Goal: Find specific page/section: Find specific page/section

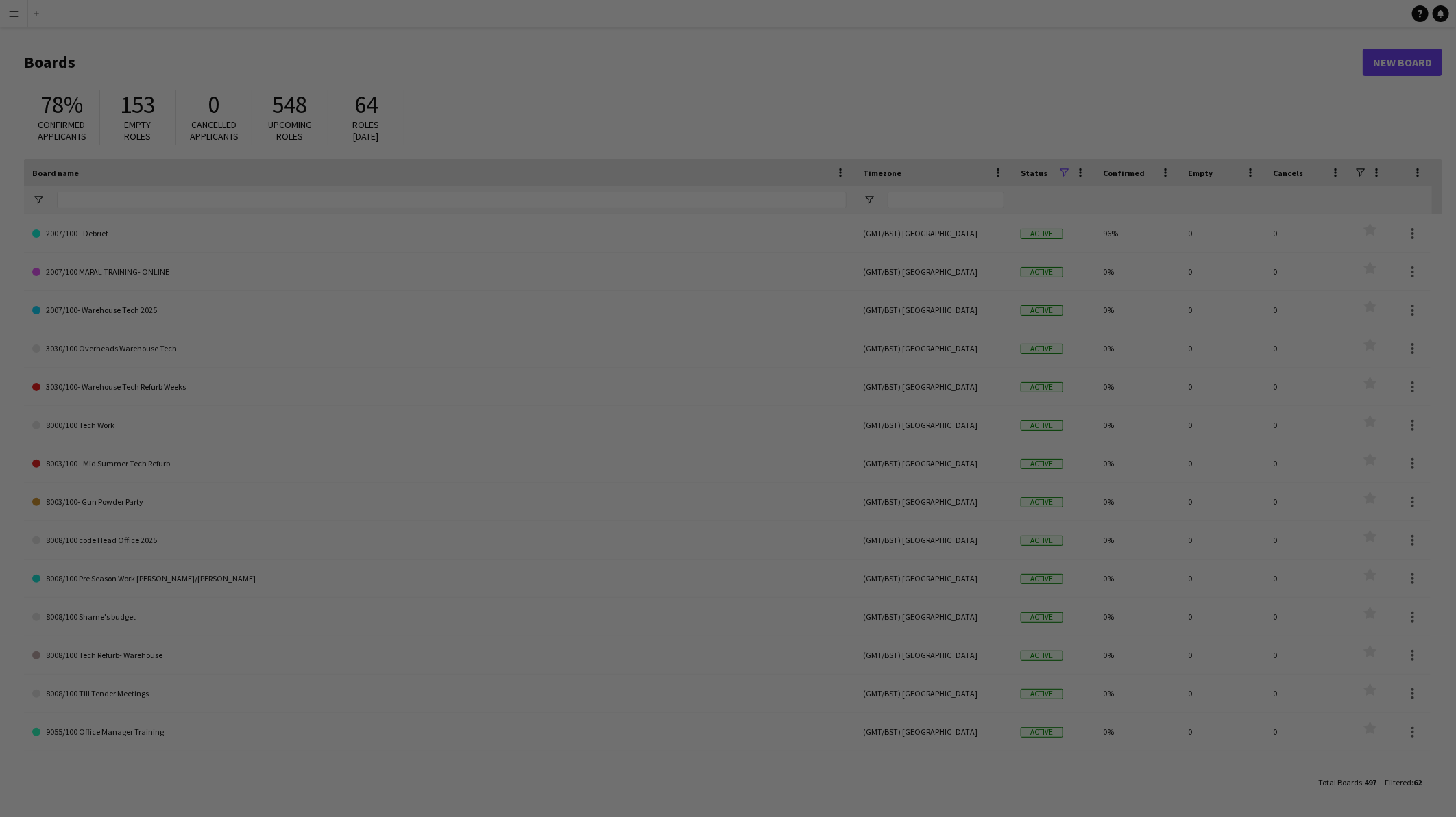
click at [12, 18] on div at bounding box center [735, 412] width 1470 height 825
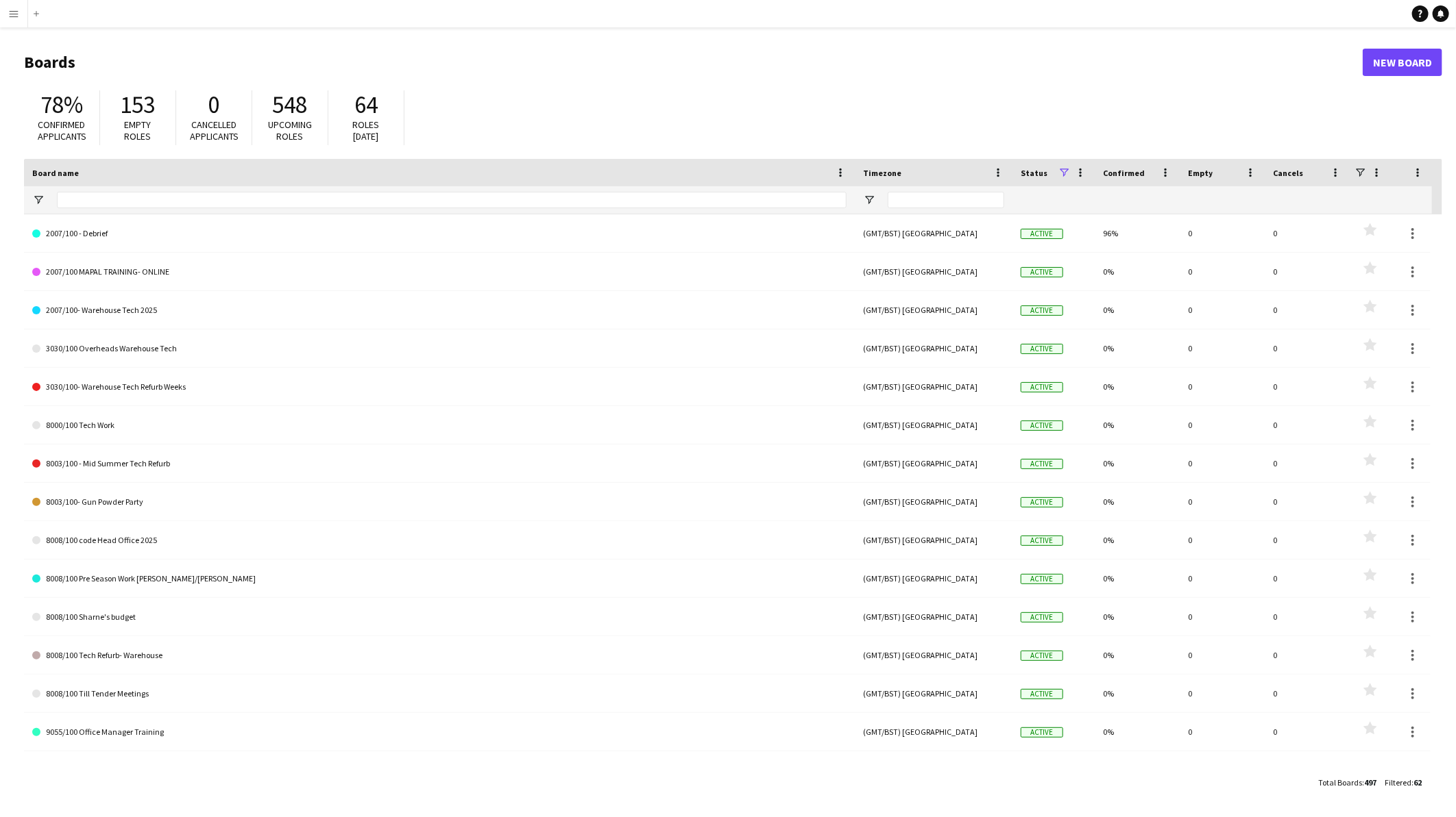
click at [15, 17] on app-icon "Menu" at bounding box center [13, 13] width 11 height 11
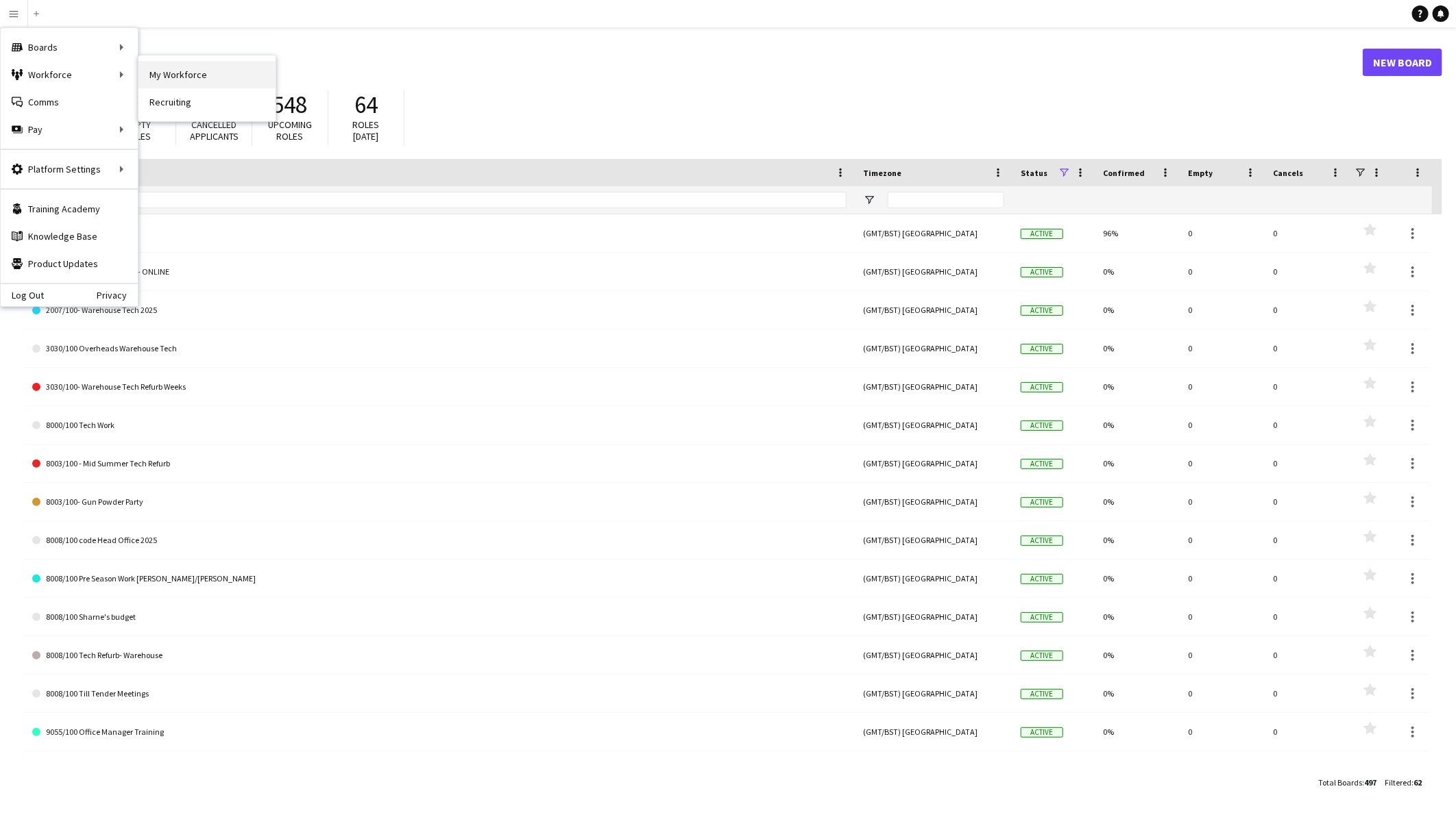
click at [245, 78] on link "My Workforce" at bounding box center [207, 74] width 137 height 27
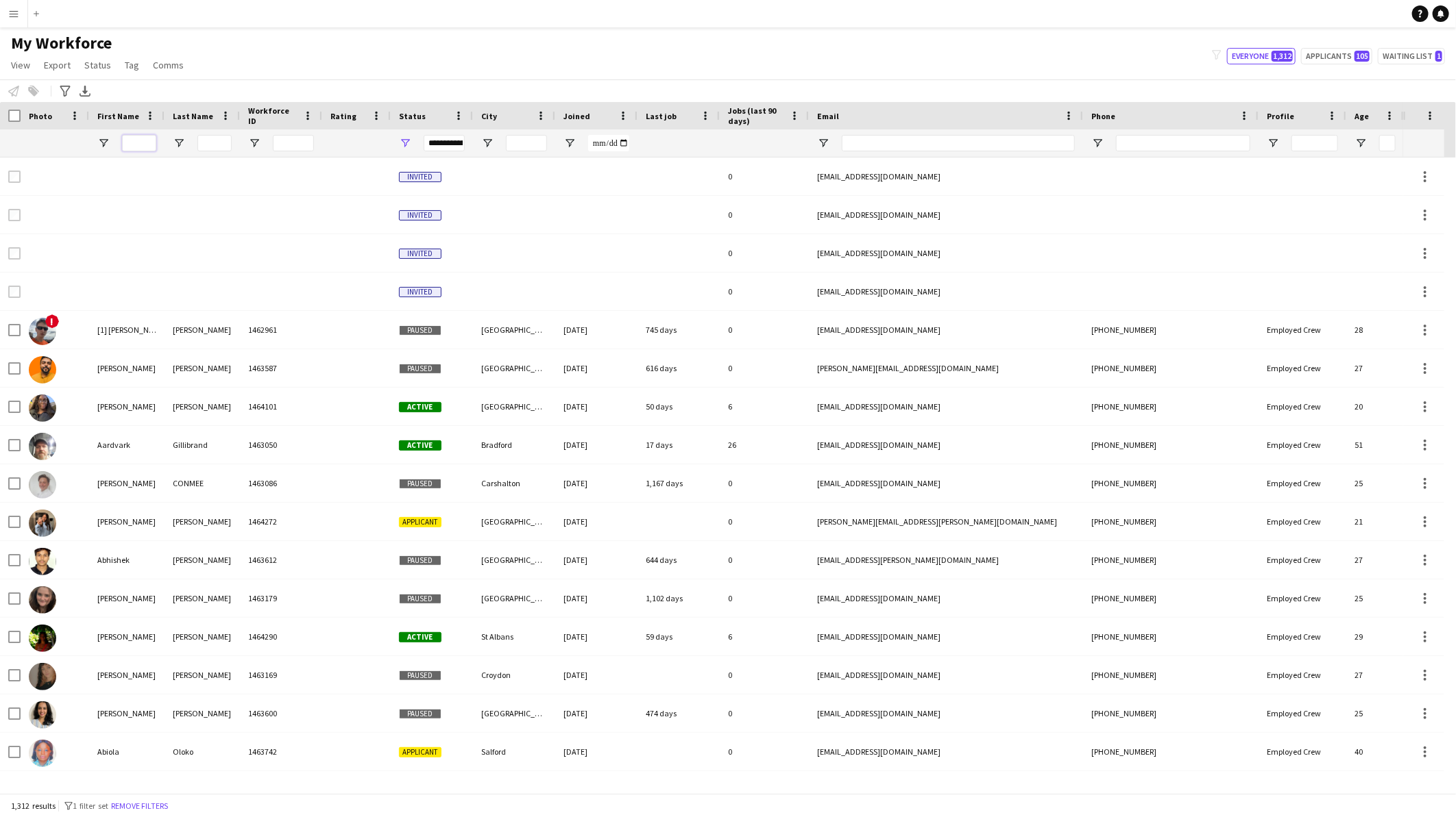
click at [139, 146] on input "First Name Filter Input" at bounding box center [139, 143] width 34 height 16
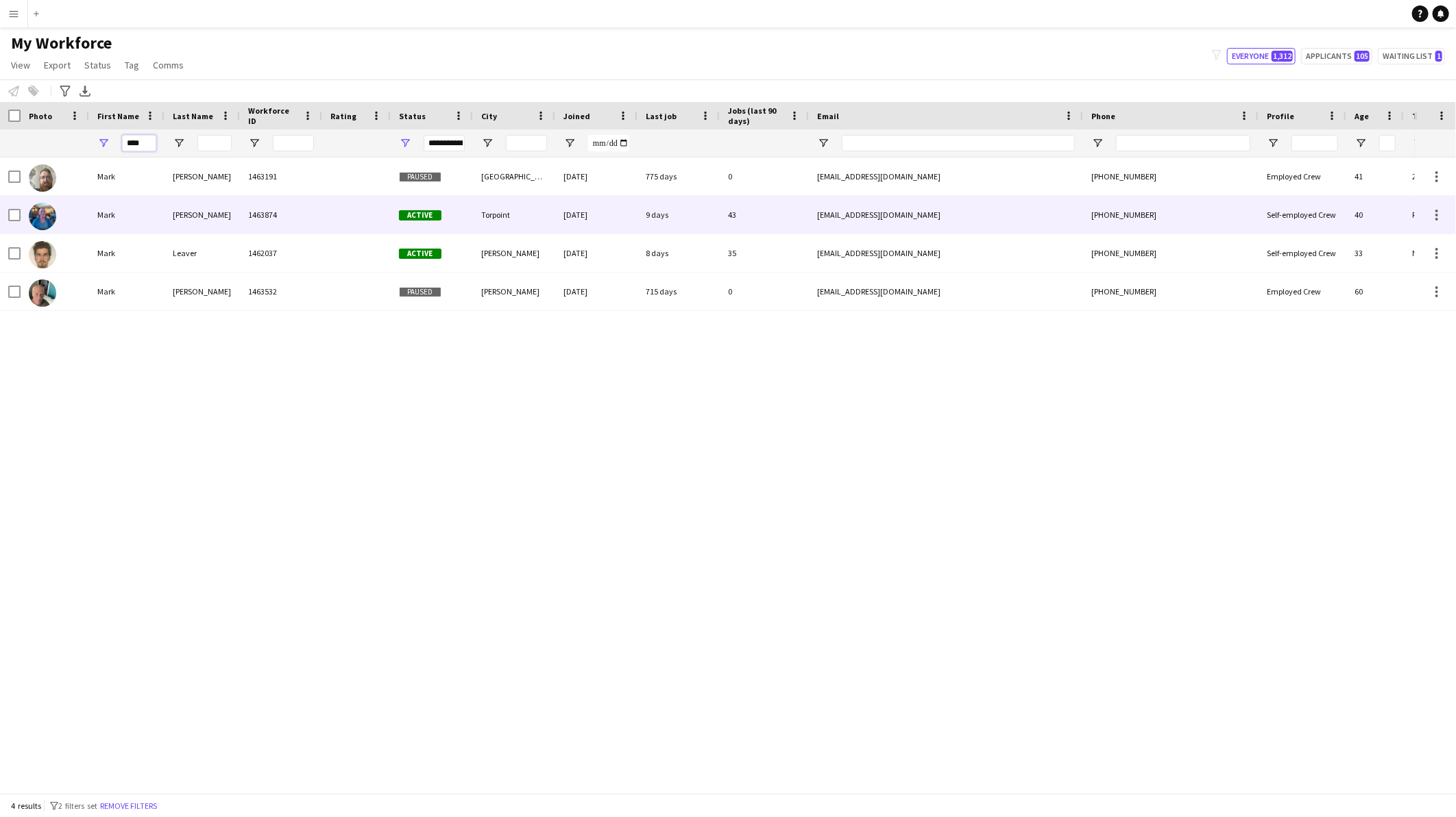
type input "****"
click at [230, 202] on div "[PERSON_NAME]" at bounding box center [202, 215] width 75 height 38
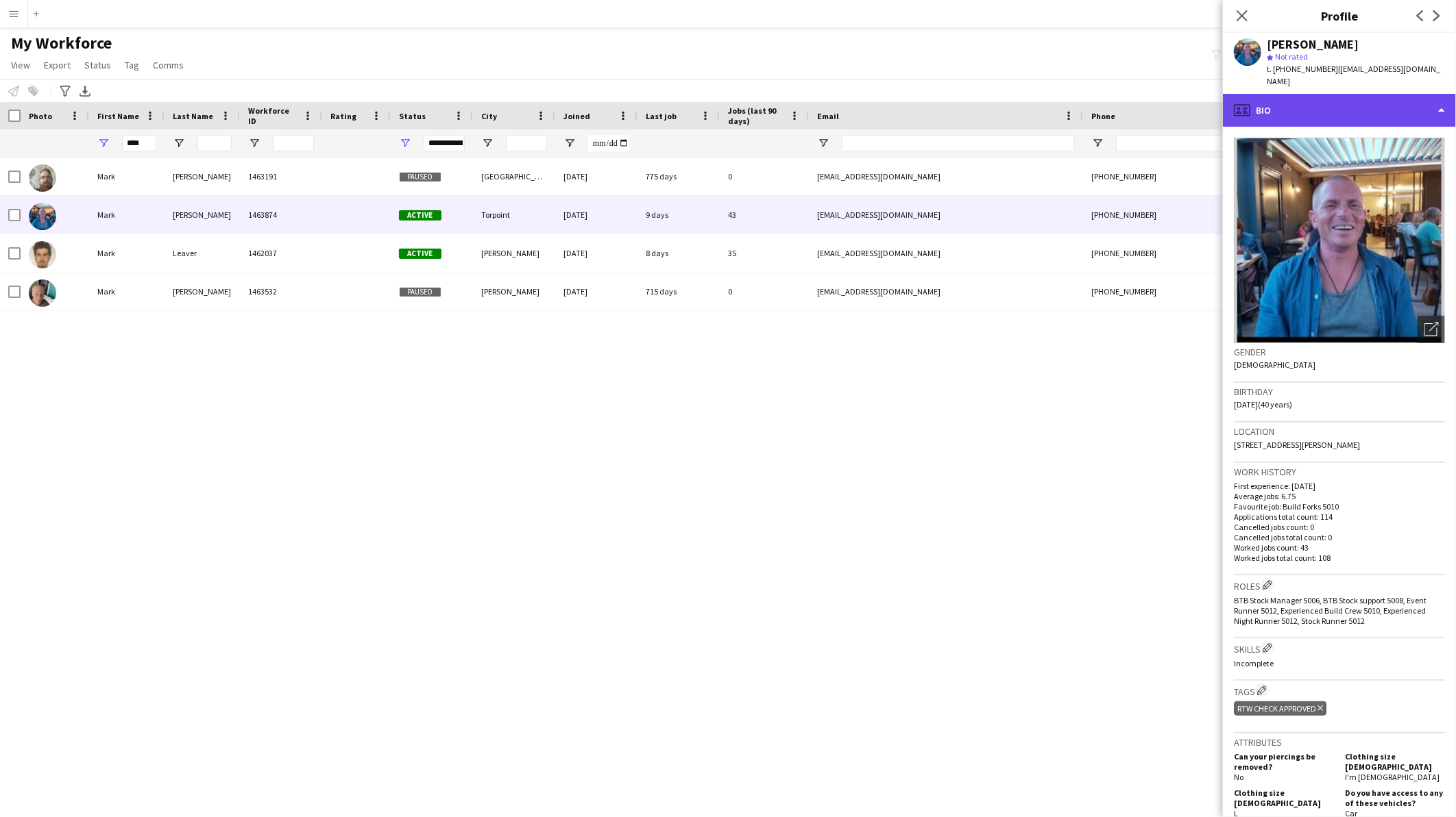
click at [1312, 94] on div "profile Bio" at bounding box center [1339, 111] width 233 height 33
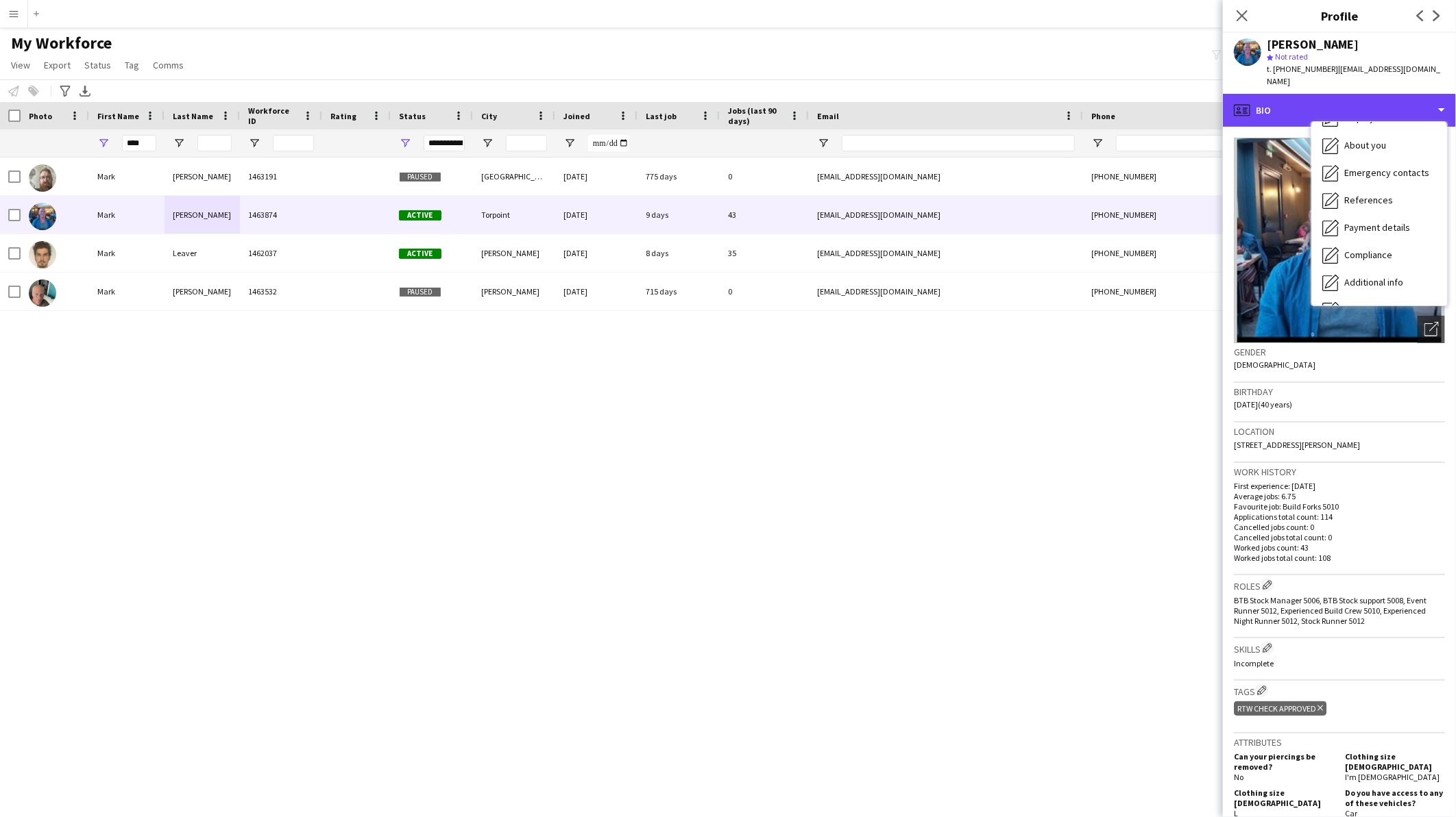
scroll to position [156, 0]
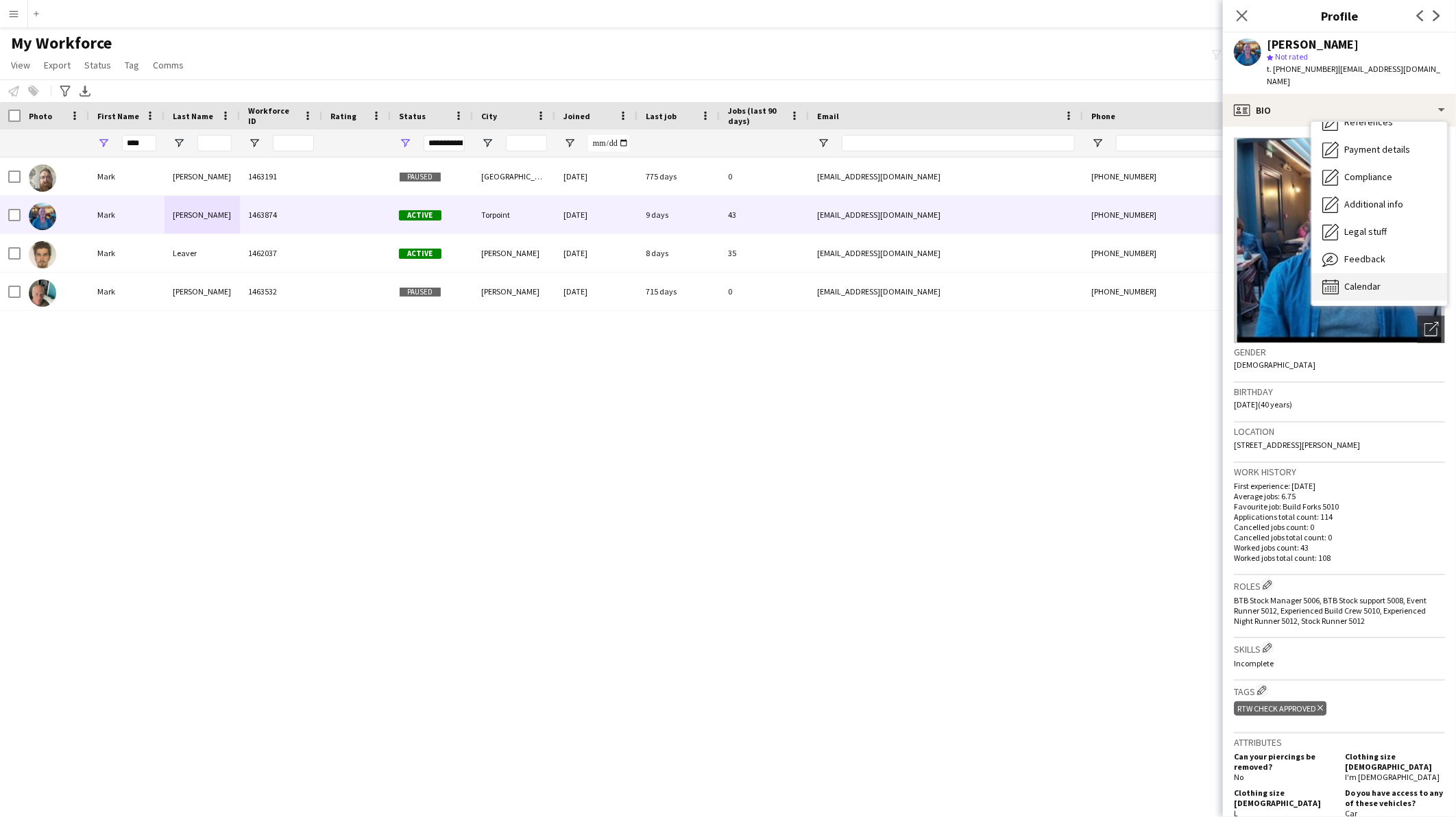
click at [1354, 280] on span "Calendar" at bounding box center [1362, 286] width 36 height 12
